Goal: Transaction & Acquisition: Purchase product/service

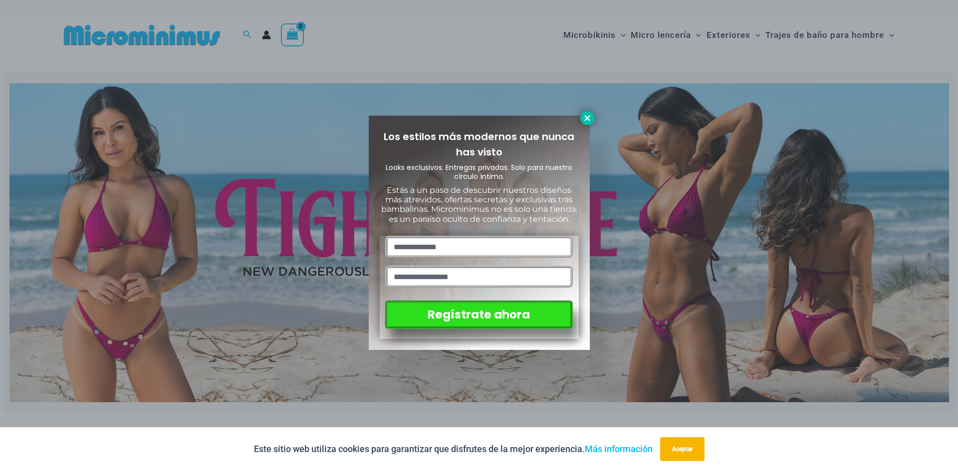
click at [587, 122] on icon at bounding box center [587, 118] width 9 height 9
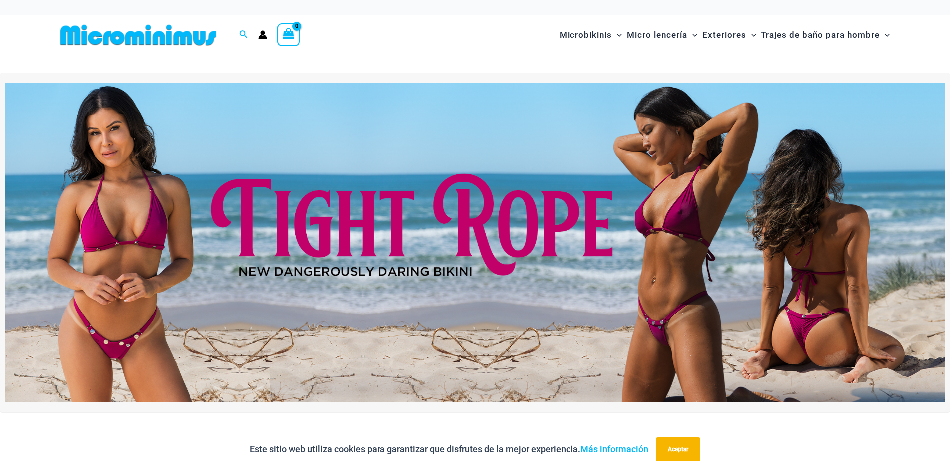
click at [497, 228] on img at bounding box center [474, 242] width 939 height 319
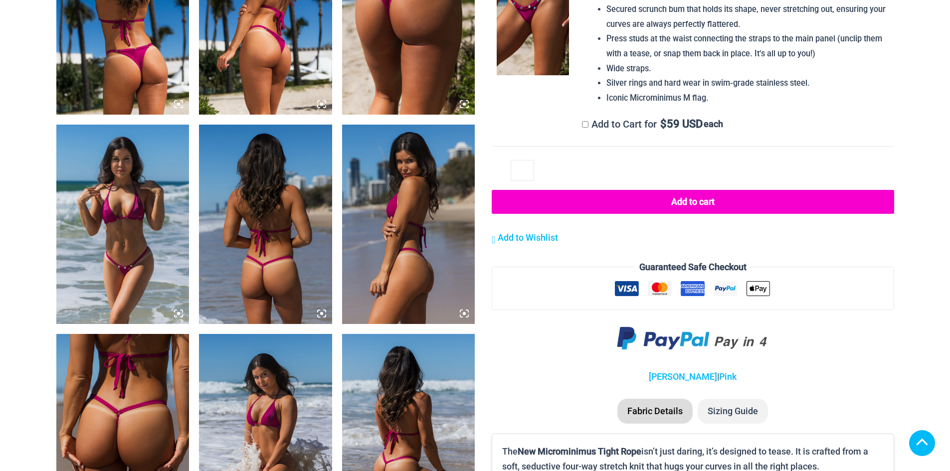
scroll to position [898, 0]
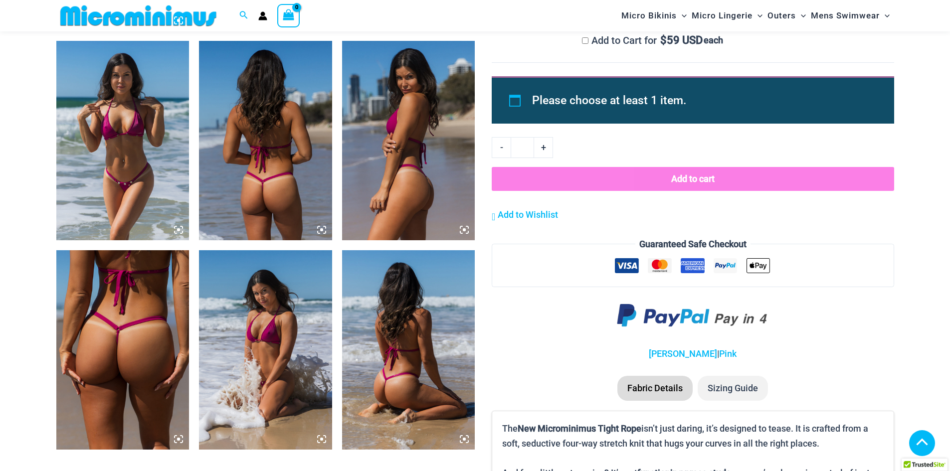
click at [176, 435] on icon at bounding box center [178, 439] width 9 height 9
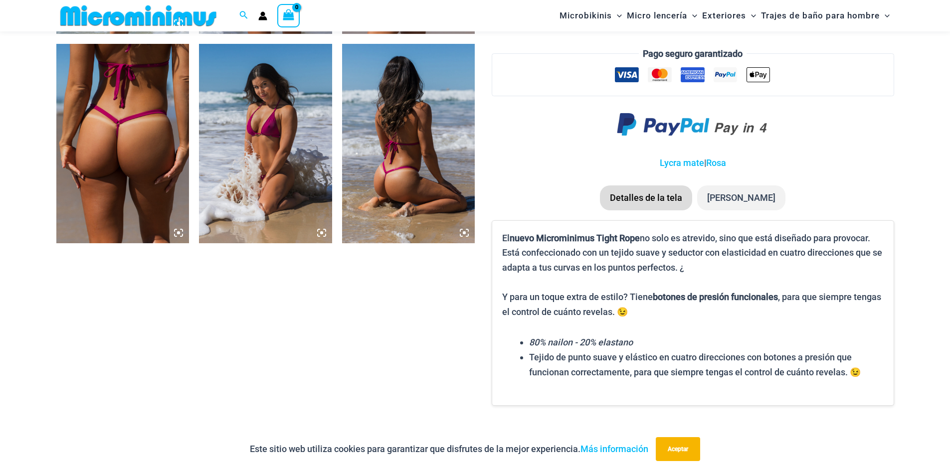
scroll to position [1131, 0]
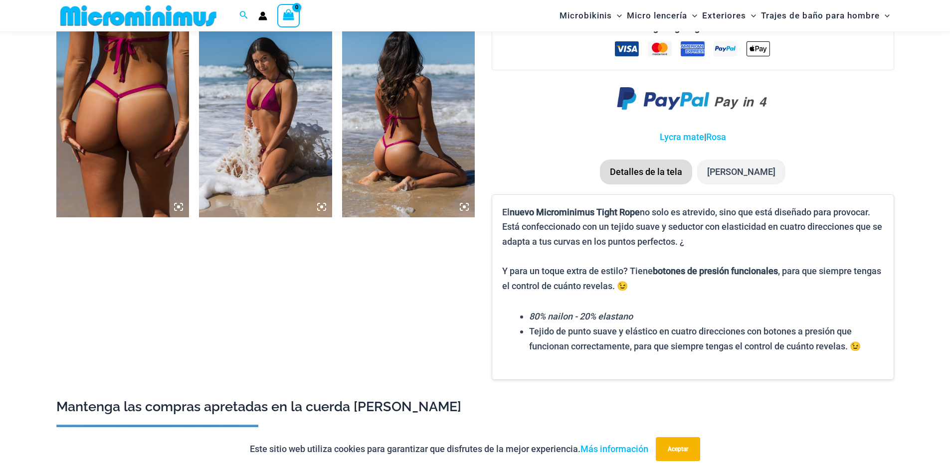
click at [179, 208] on icon at bounding box center [178, 207] width 3 height 3
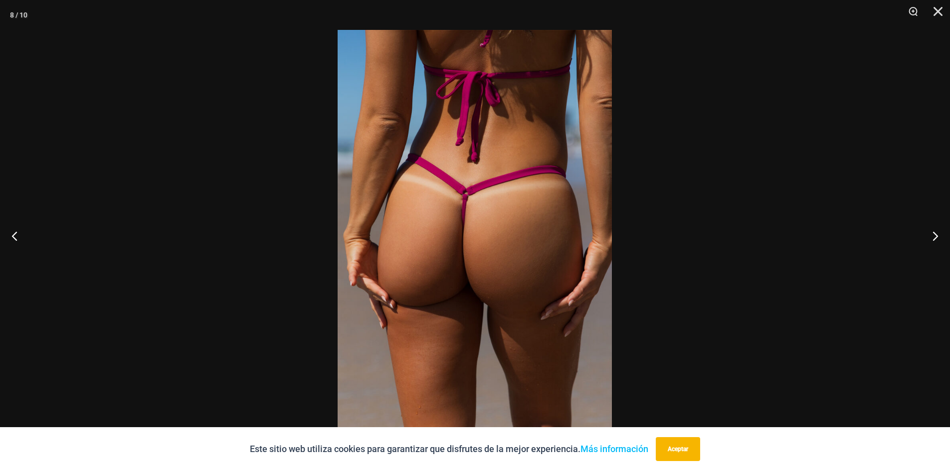
click at [537, 274] on img at bounding box center [475, 236] width 274 height 412
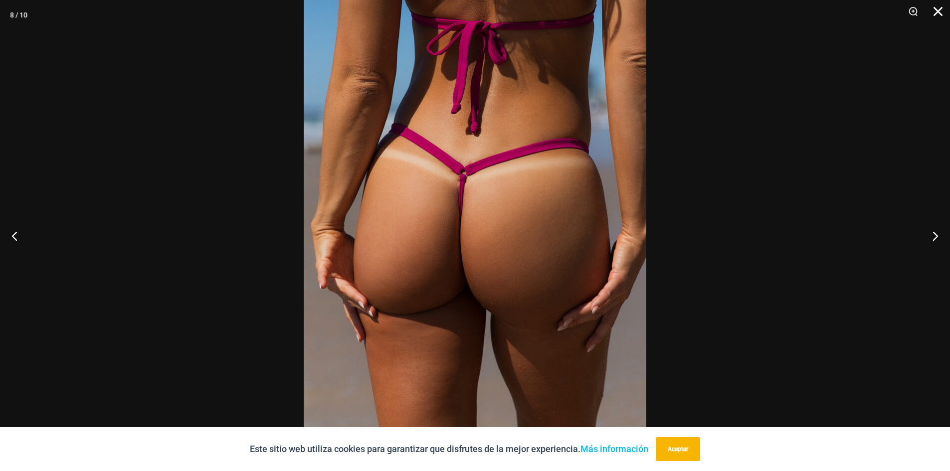
click at [942, 8] on button "Cerca" at bounding box center [934, 15] width 25 height 30
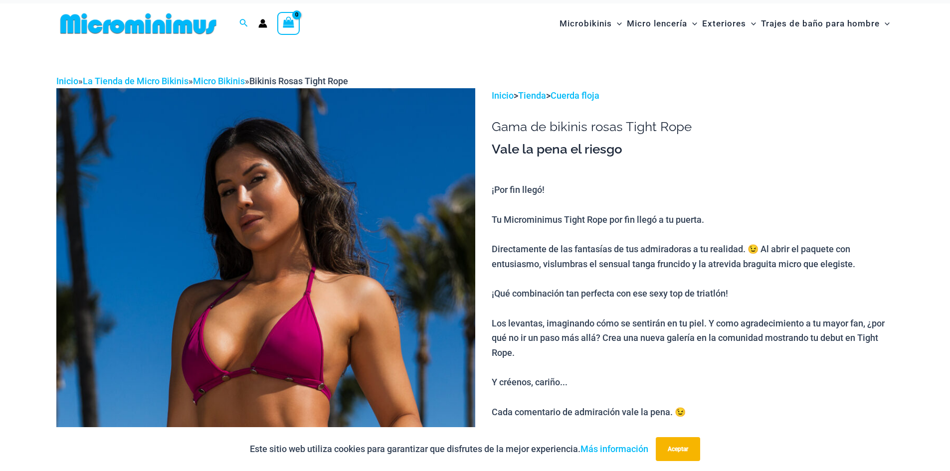
scroll to position [0, 0]
